Goal: Task Accomplishment & Management: Use online tool/utility

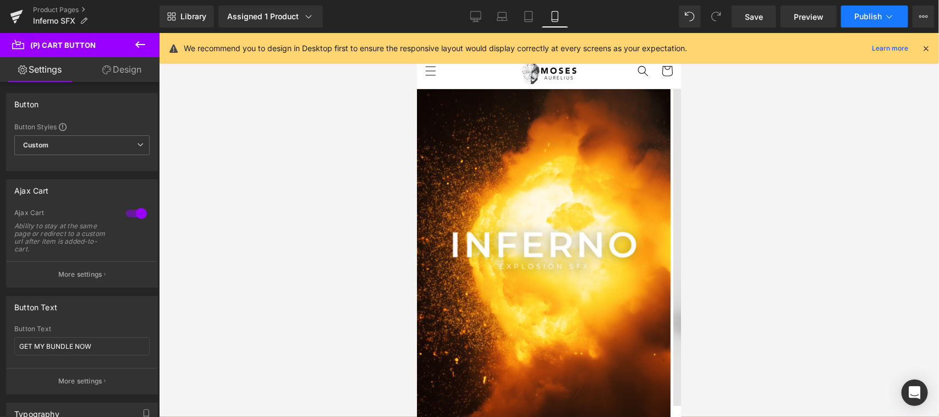
click at [856, 13] on span "Publish" at bounding box center [867, 16] width 27 height 9
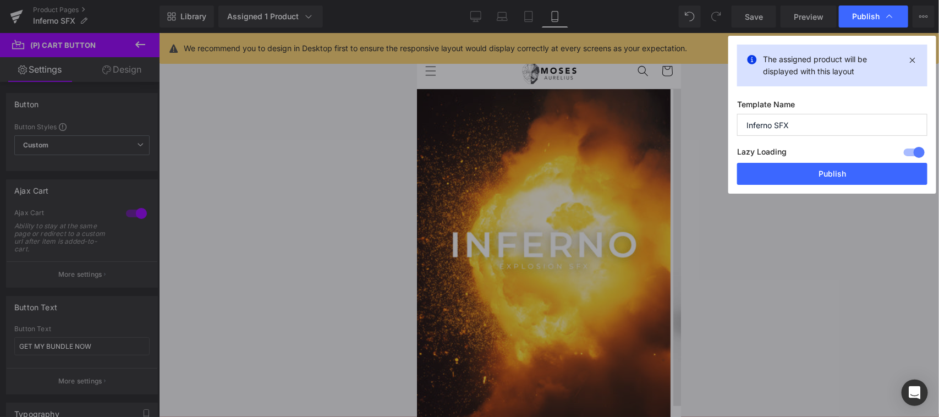
drag, startPoint x: 822, startPoint y: 168, endPoint x: 799, endPoint y: 174, distance: 23.9
click at [825, 168] on button "Publish" at bounding box center [832, 174] width 190 height 22
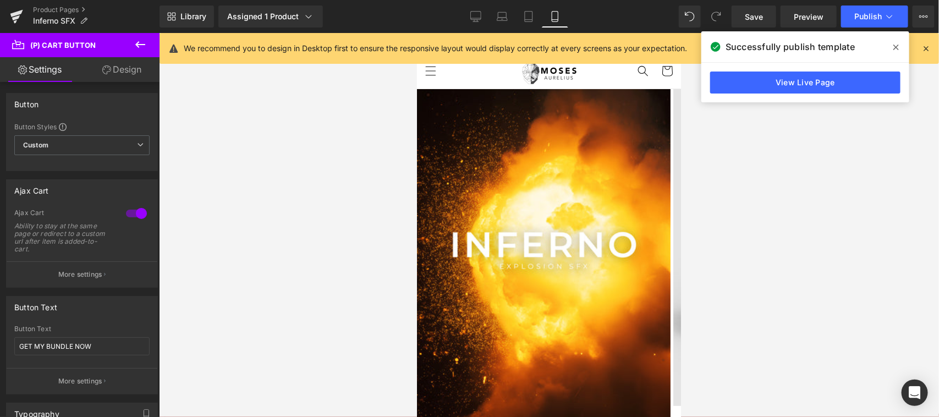
click at [895, 48] on icon at bounding box center [895, 47] width 5 height 9
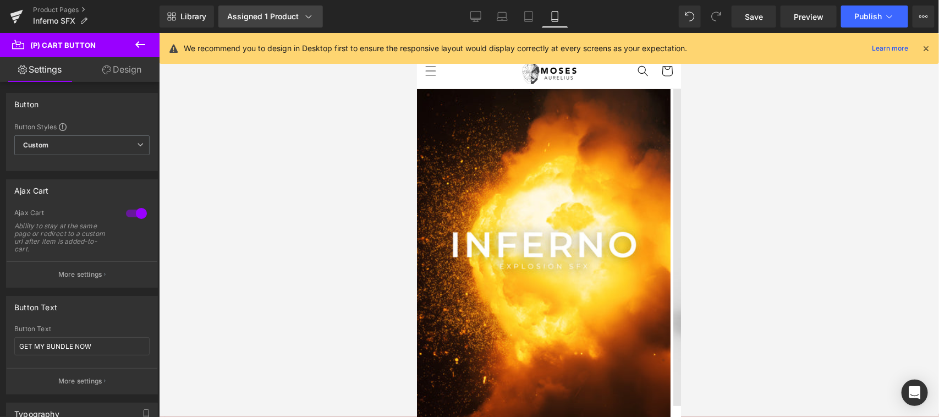
click at [298, 14] on div "Assigned 1 Product" at bounding box center [270, 16] width 87 height 11
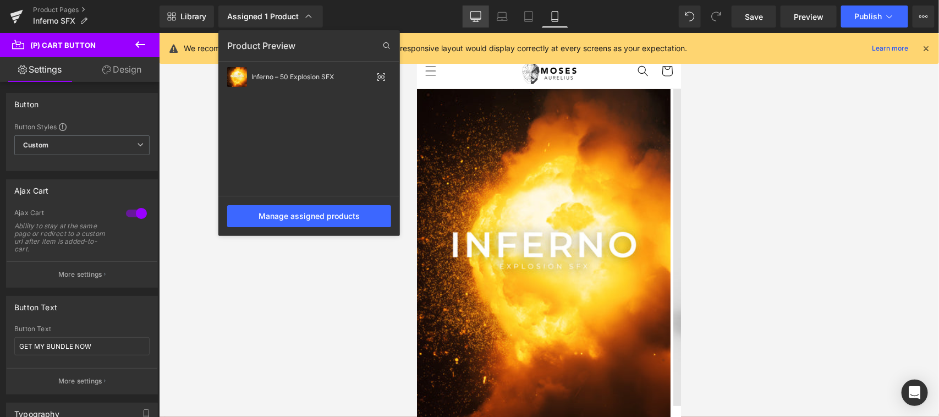
click at [472, 12] on icon at bounding box center [475, 16] width 10 height 8
type input "25"
type input "100"
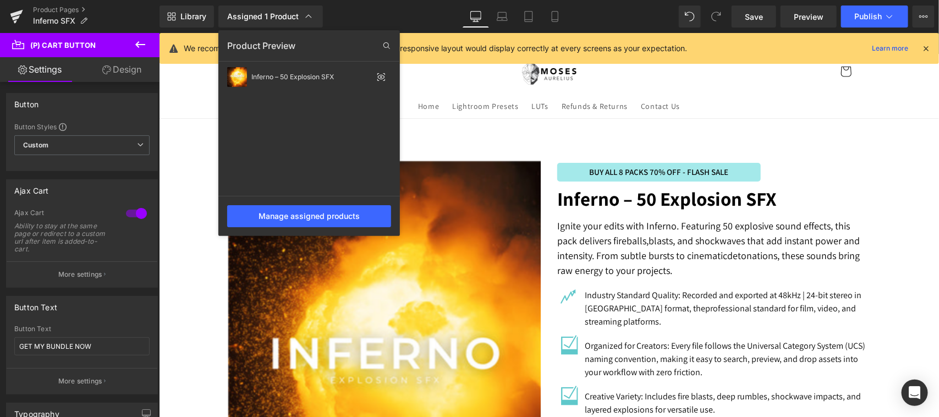
scroll to position [460, 0]
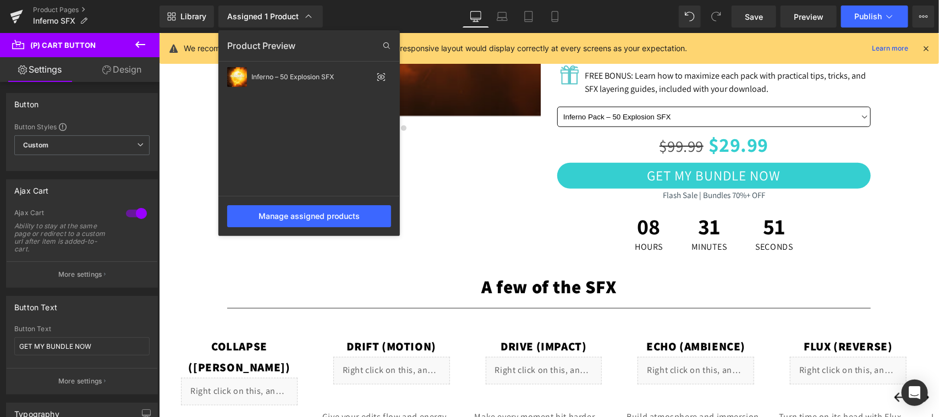
click at [432, 184] on div at bounding box center [549, 225] width 780 height 384
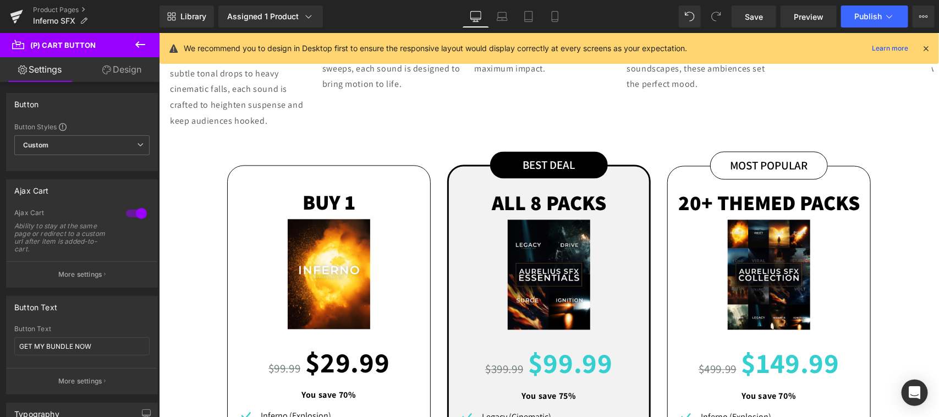
scroll to position [1148, 0]
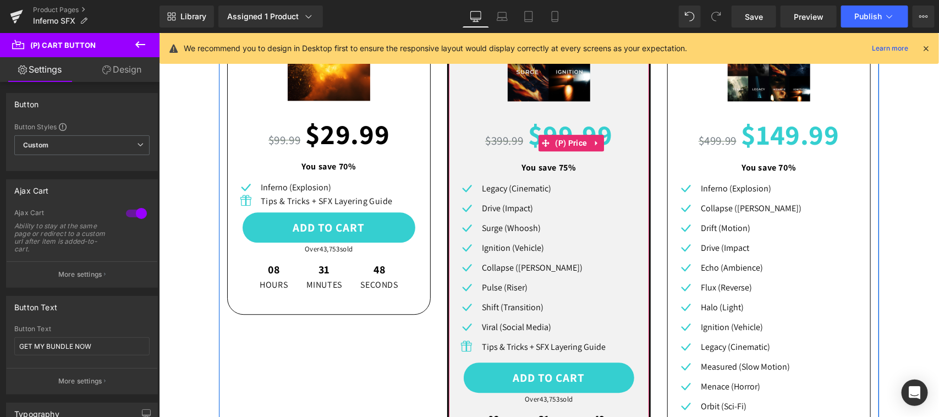
click at [565, 161] on span "75%" at bounding box center [567, 167] width 18 height 12
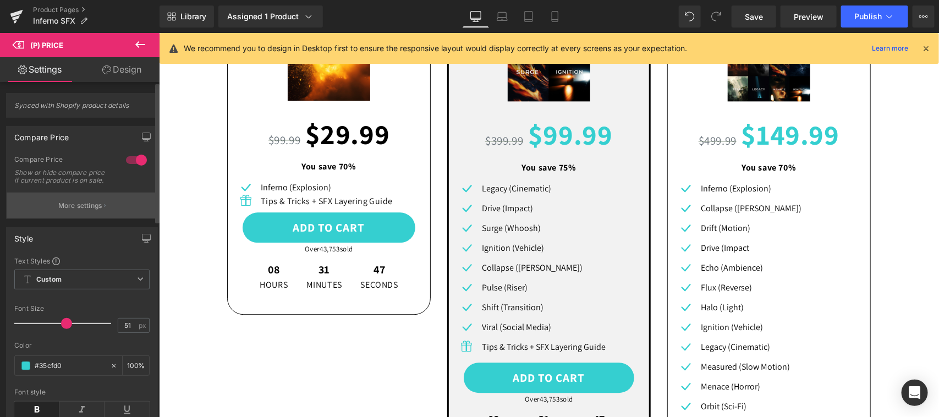
click at [89, 211] on p "More settings" at bounding box center [80, 206] width 44 height 10
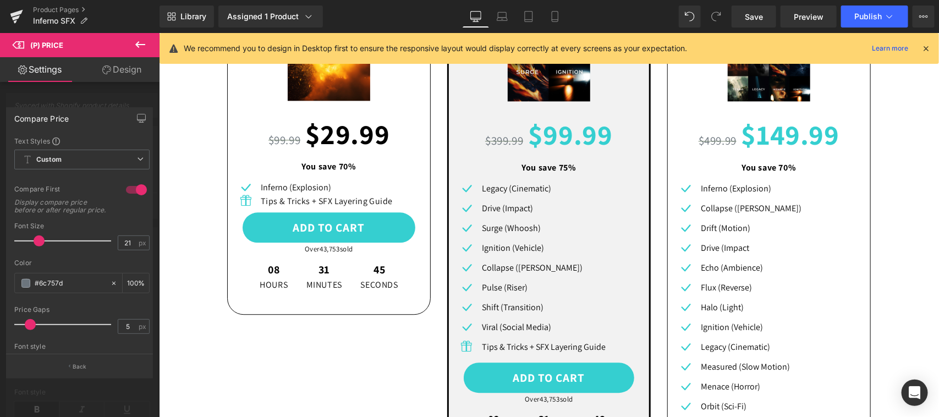
click at [85, 370] on p "Back" at bounding box center [80, 366] width 14 height 8
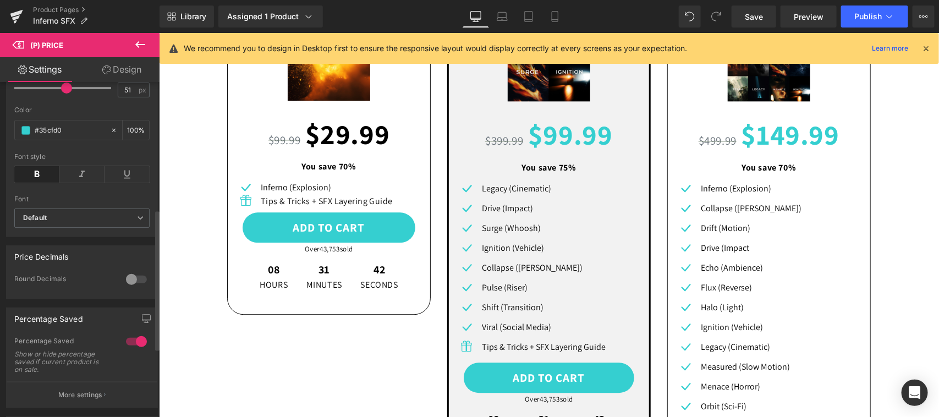
scroll to position [465, 0]
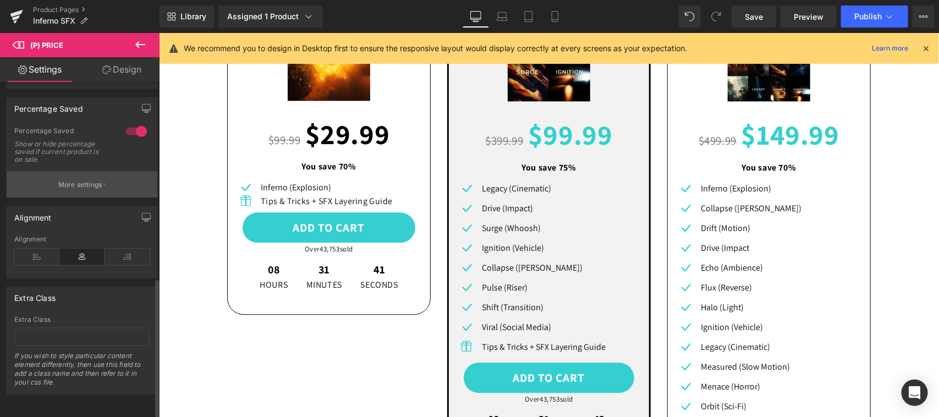
click at [84, 172] on button "More settings" at bounding box center [82, 185] width 151 height 26
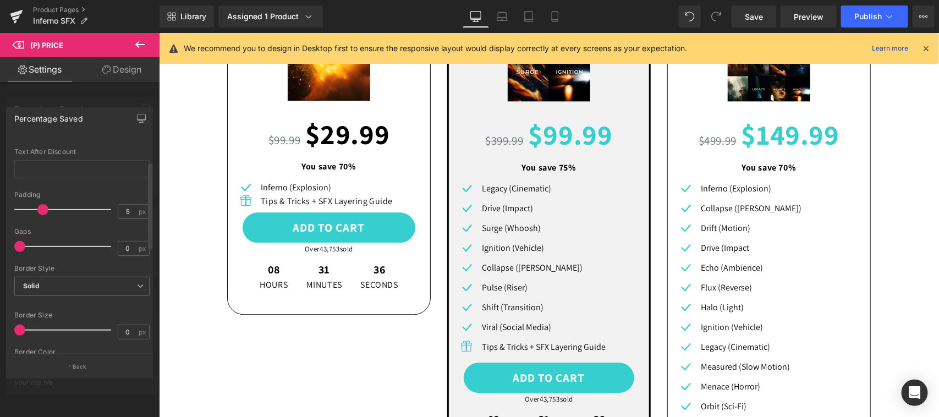
scroll to position [0, 0]
click at [98, 97] on div at bounding box center [79, 227] width 159 height 389
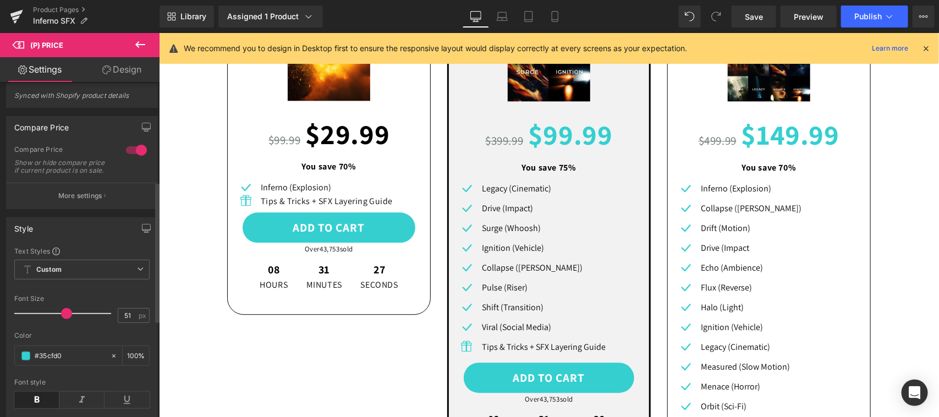
scroll to position [6, 0]
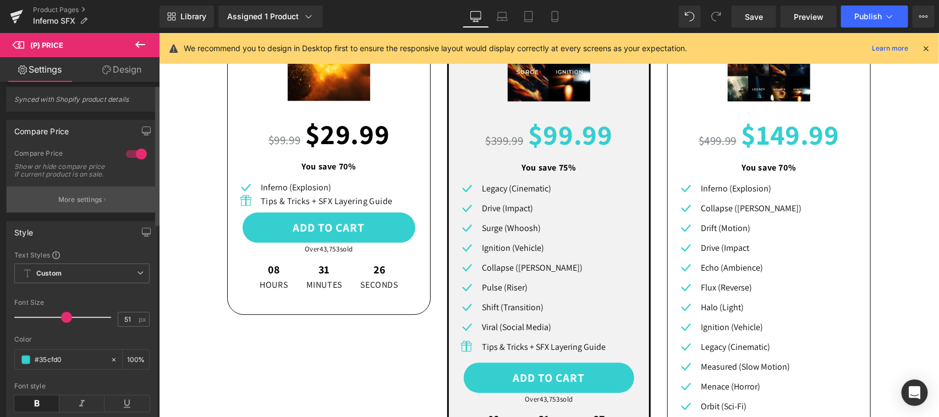
click at [110, 209] on button "More settings" at bounding box center [82, 199] width 151 height 26
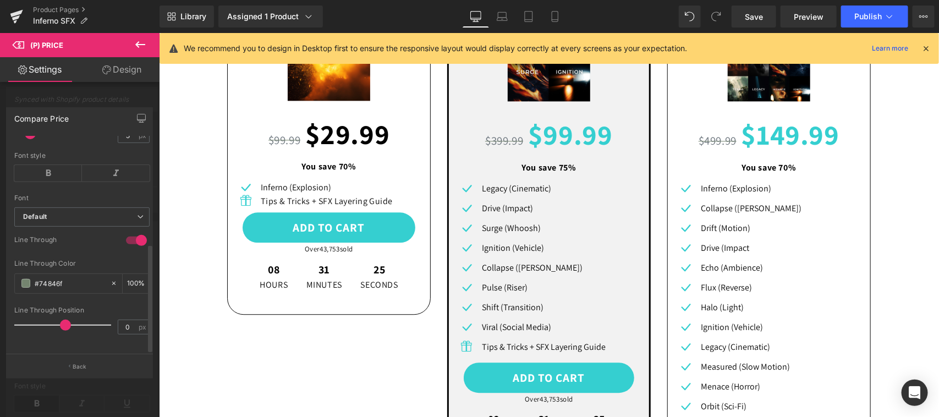
scroll to position [210, 0]
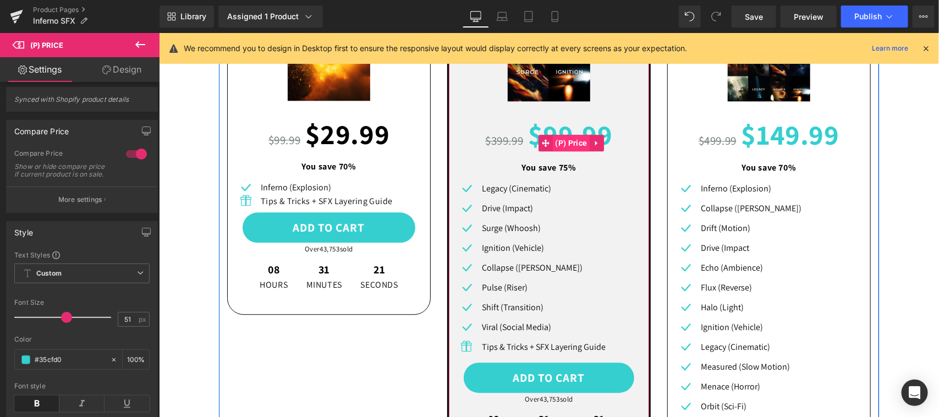
click at [565, 134] on span "(P) Price" at bounding box center [570, 142] width 37 height 16
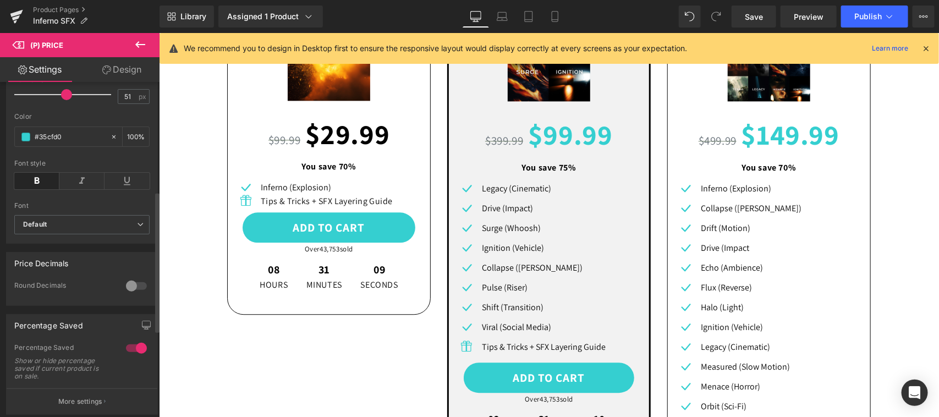
scroll to position [458, 0]
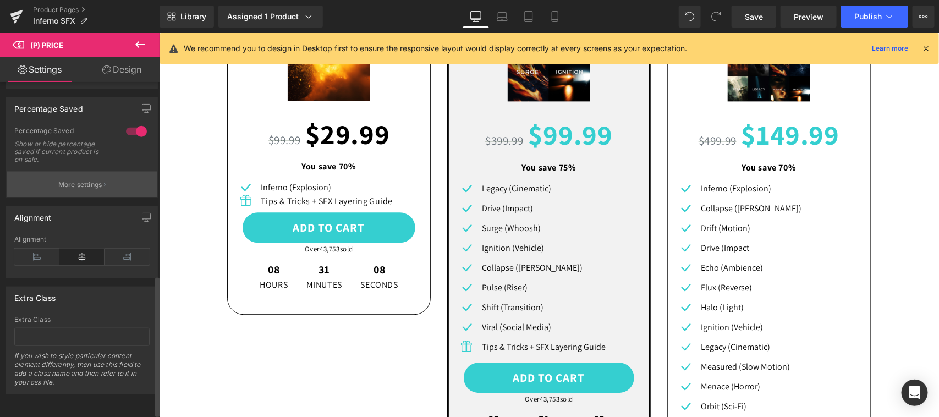
click at [97, 180] on p "More settings" at bounding box center [80, 185] width 44 height 10
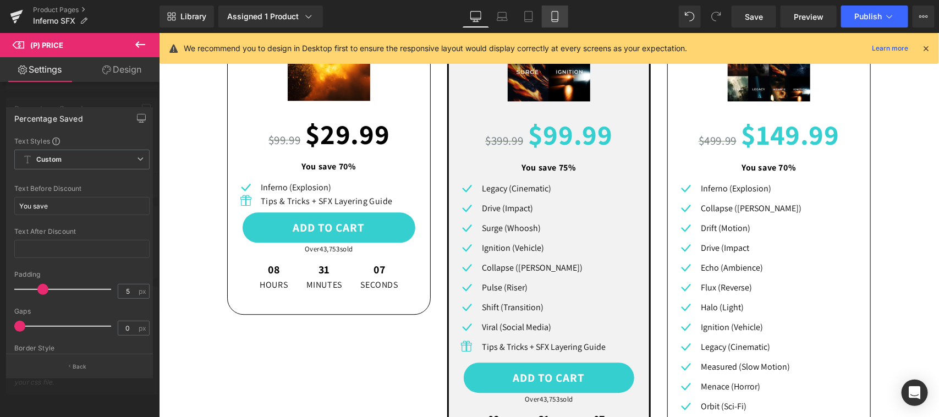
drag, startPoint x: 554, startPoint y: 15, endPoint x: 22, endPoint y: 252, distance: 582.5
click at [554, 15] on icon at bounding box center [554, 16] width 11 height 11
type input "100"
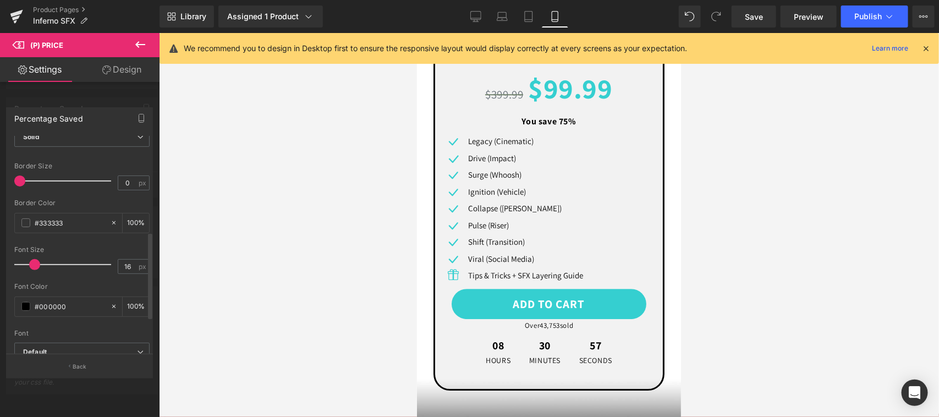
scroll to position [309, 0]
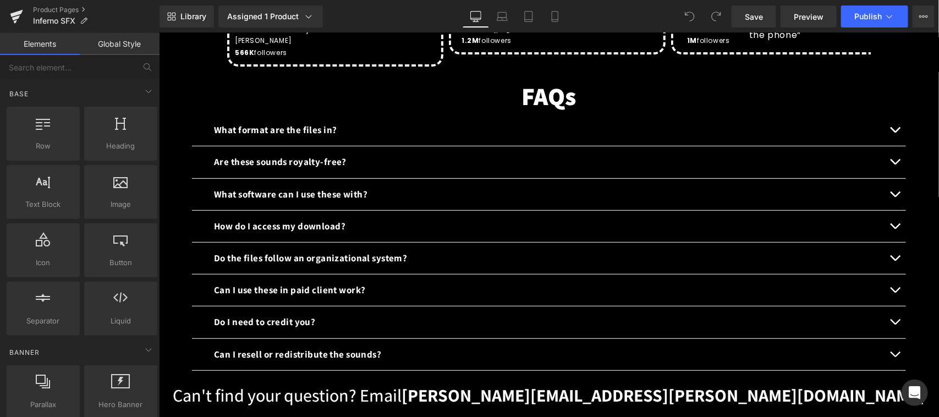
scroll to position [2093, 0]
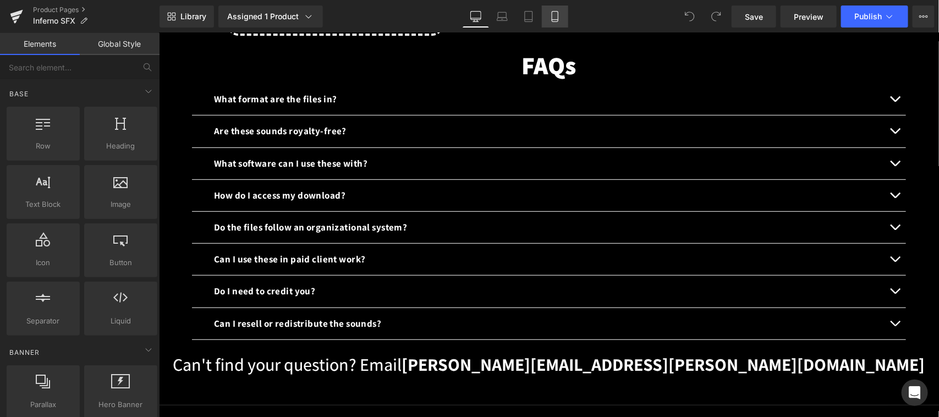
click at [554, 14] on icon at bounding box center [554, 16] width 11 height 11
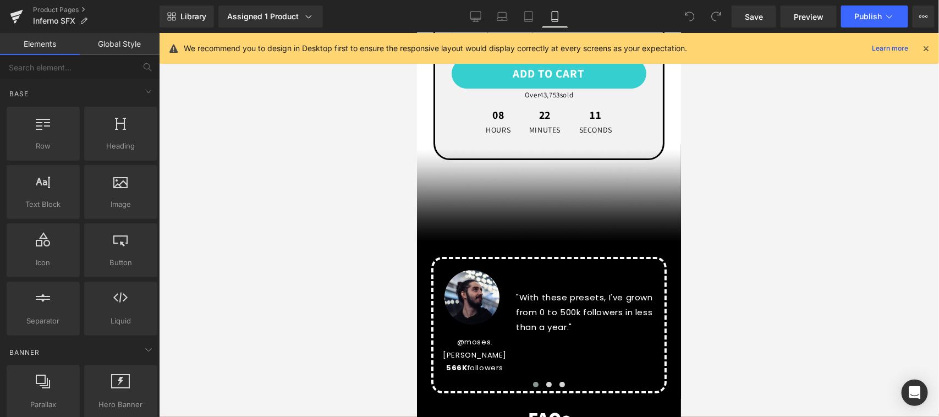
scroll to position [1593, 0]
